Goal: Information Seeking & Learning: Learn about a topic

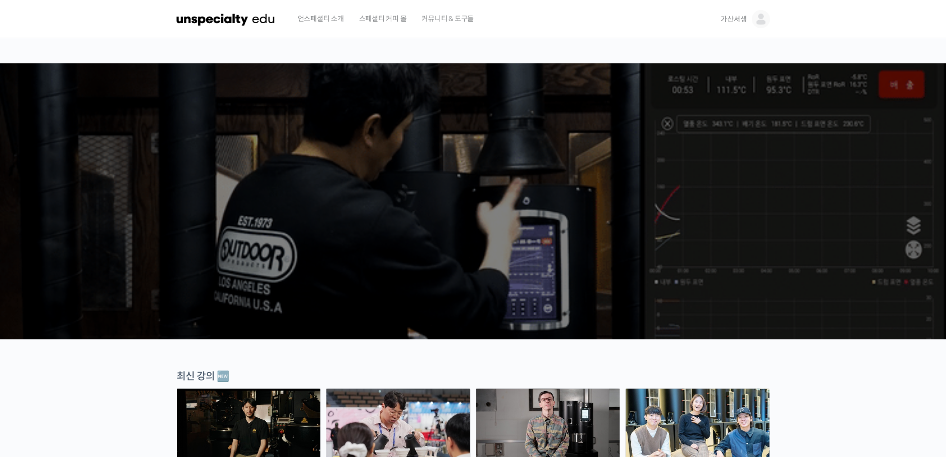
click at [733, 20] on span "가산서생" at bounding box center [734, 19] width 26 height 9
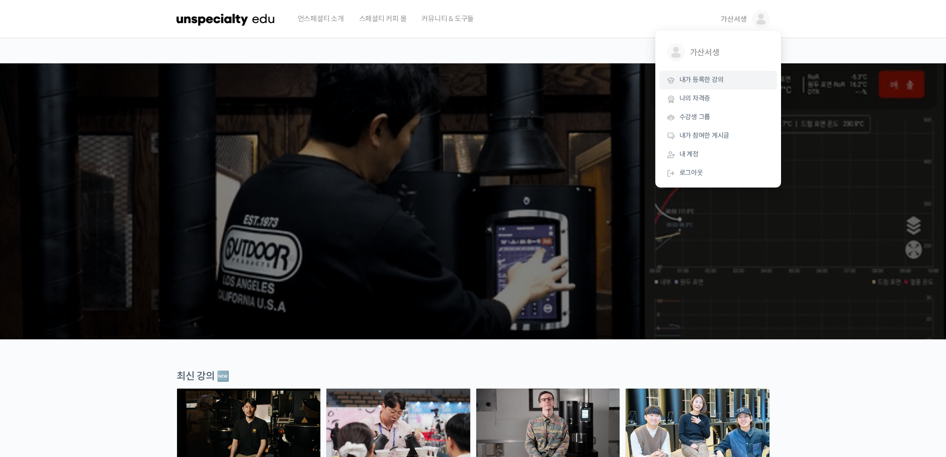
click at [705, 76] on span "내가 등록한 강의" at bounding box center [701, 79] width 44 height 9
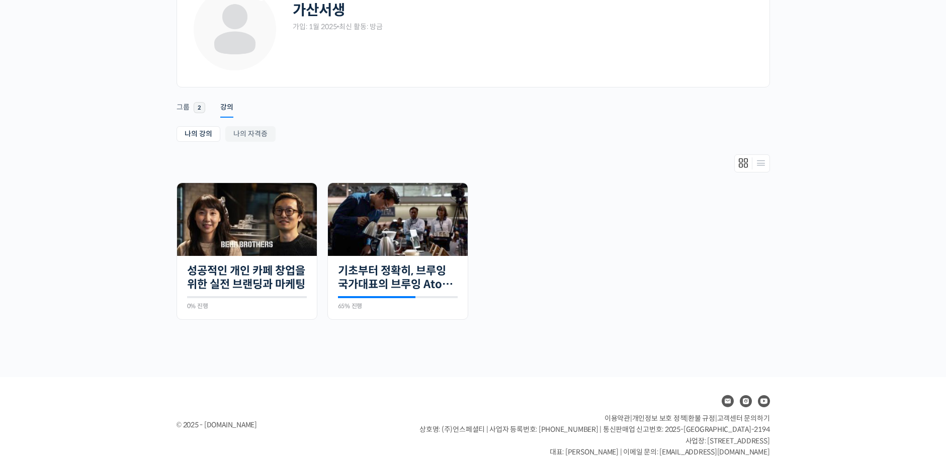
scroll to position [91, 0]
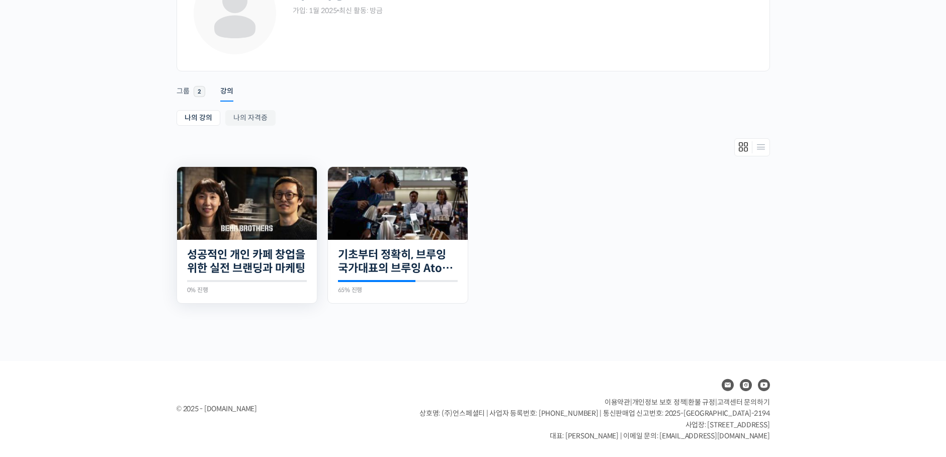
click at [235, 199] on img at bounding box center [247, 203] width 140 height 73
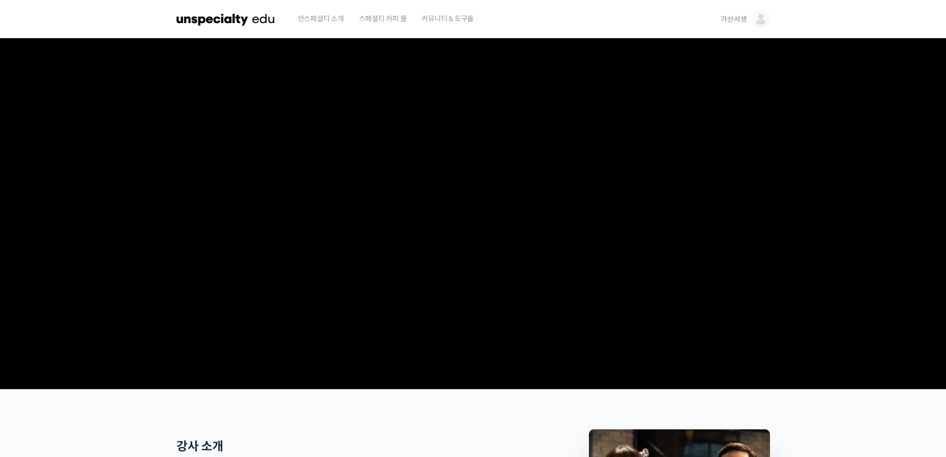
click at [402, 294] on video at bounding box center [472, 211] width 593 height 347
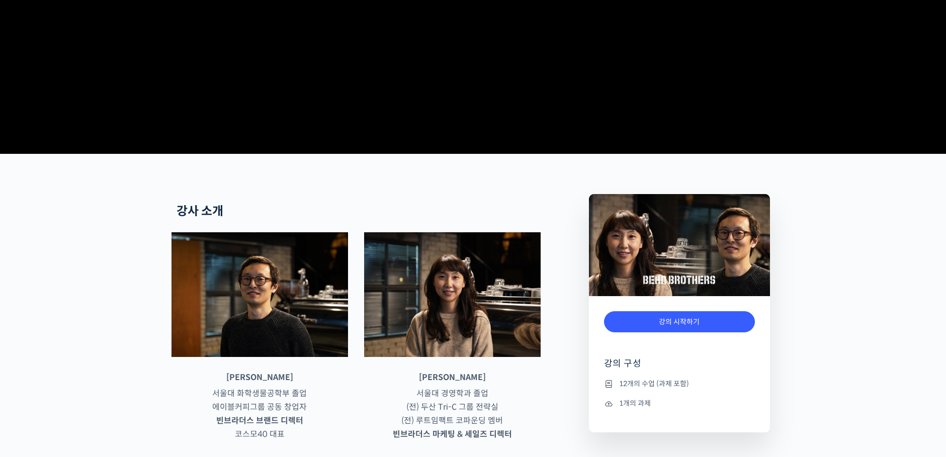
scroll to position [302, 0]
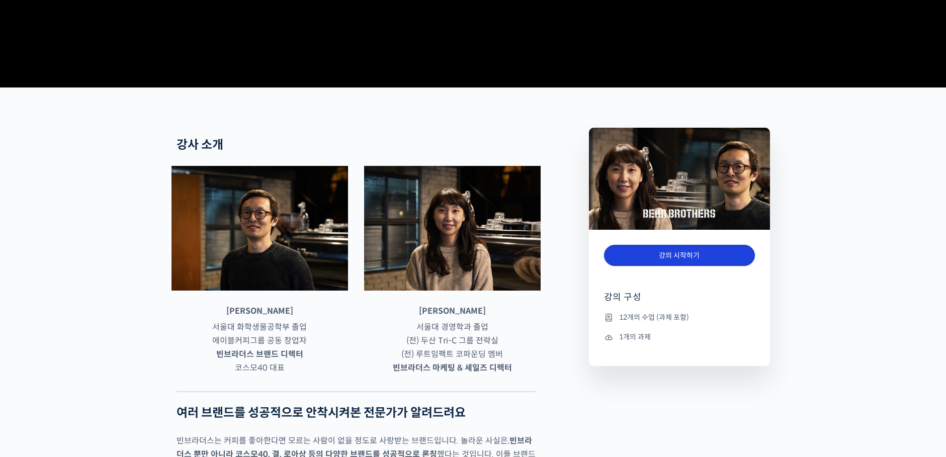
click at [675, 266] on link "강의 시작하기" at bounding box center [679, 256] width 151 height 22
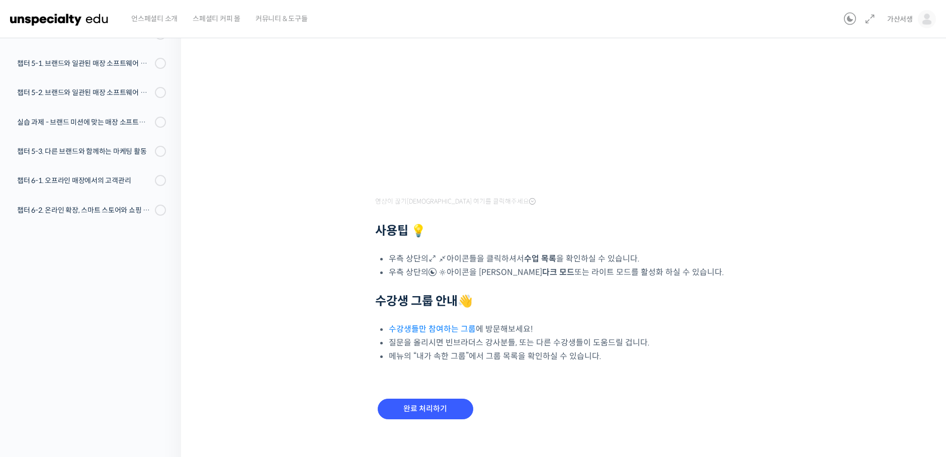
scroll to position [227, 0]
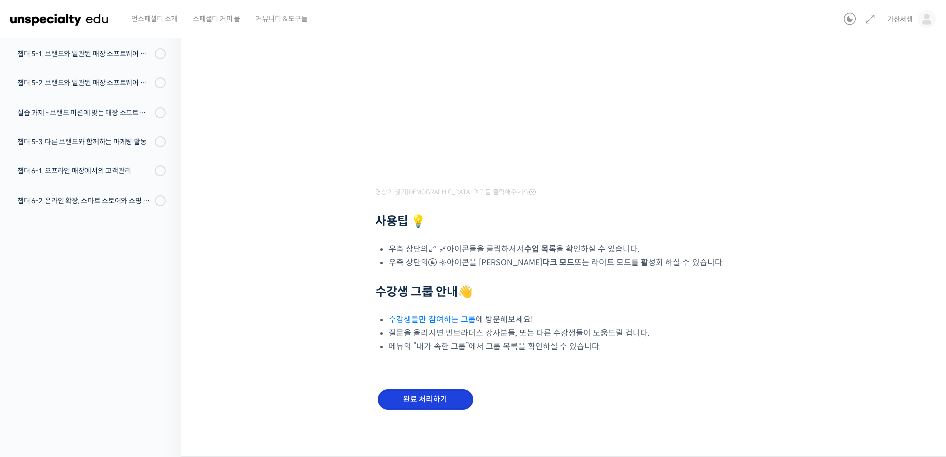
click at [438, 408] on input "완료 처리하기" at bounding box center [426, 399] width 96 height 21
click at [439, 395] on input "완료 처리하기" at bounding box center [426, 399] width 96 height 21
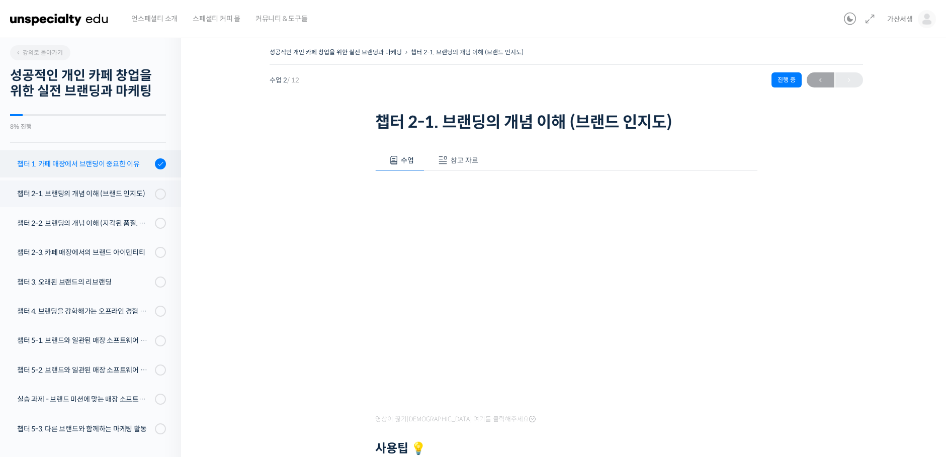
click at [80, 168] on div "챕터 1. 카페 매장에서 브랜딩이 중요한 이유" at bounding box center [84, 163] width 135 height 11
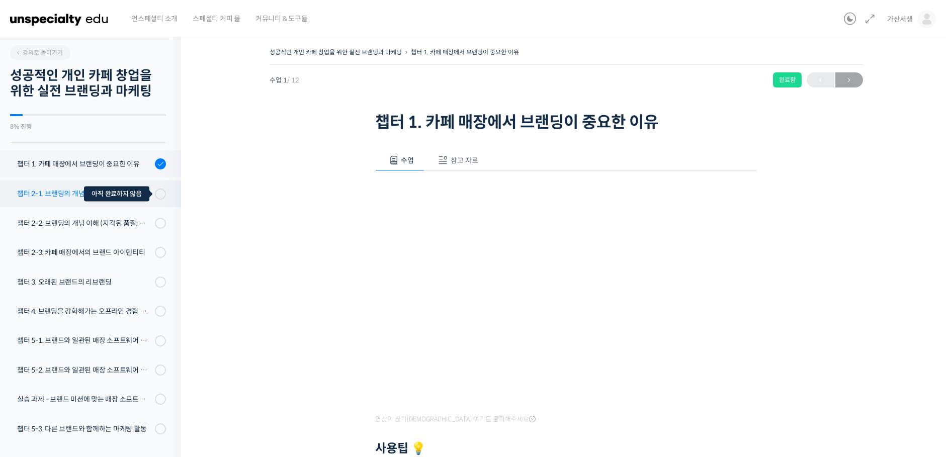
click at [155, 193] on span at bounding box center [158, 194] width 6 height 11
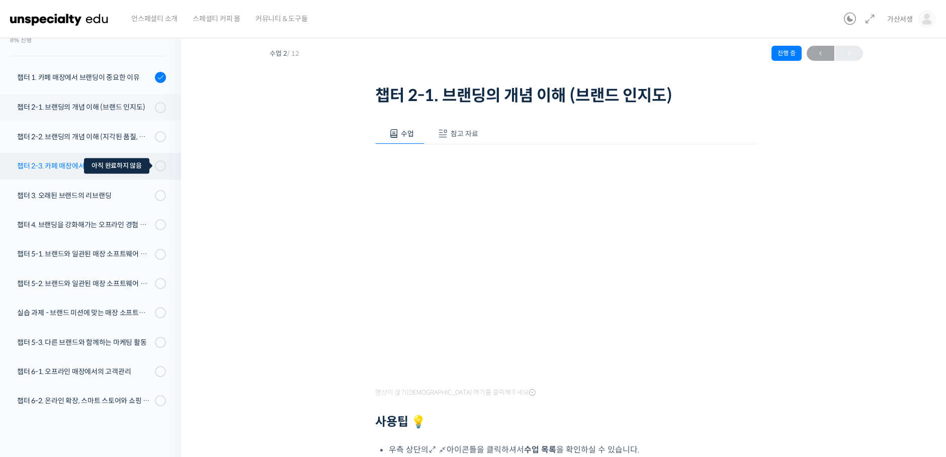
scroll to position [26, 0]
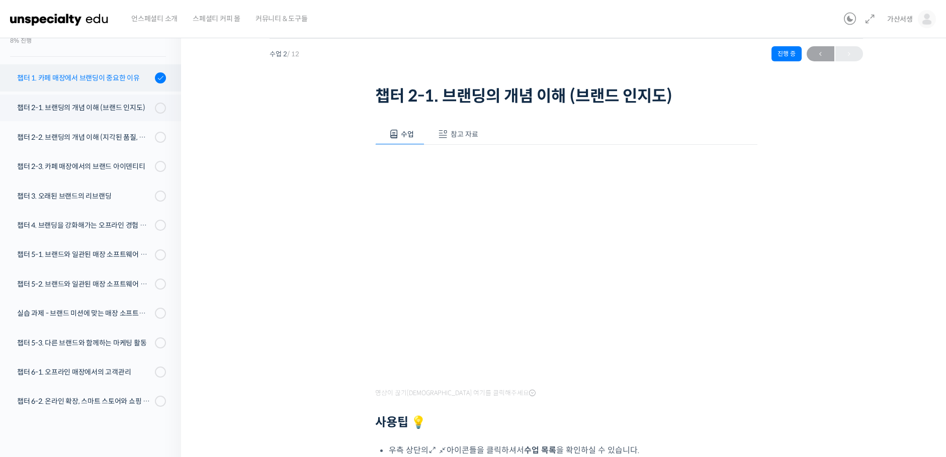
click at [127, 81] on div "챕터 1. 카페 매장에서 브랜딩이 중요한 이유" at bounding box center [84, 77] width 135 height 11
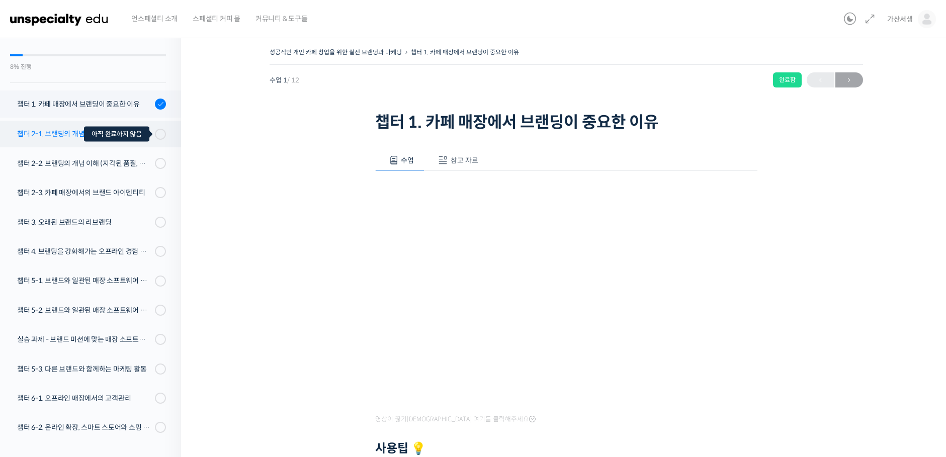
click at [154, 133] on span at bounding box center [157, 134] width 6 height 12
